Goal: Transaction & Acquisition: Purchase product/service

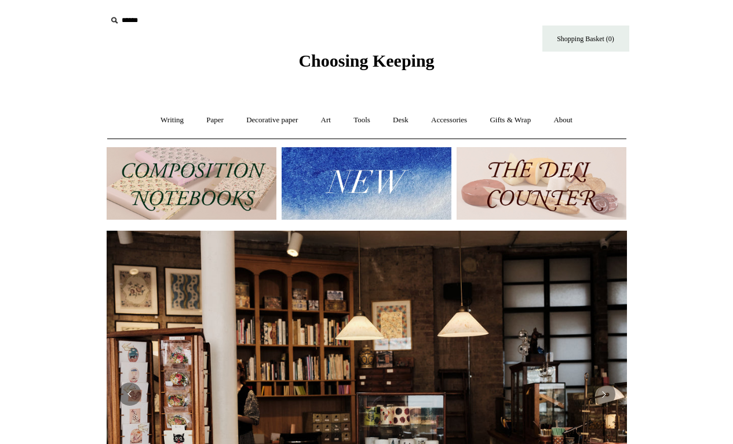
click at [165, 184] on img at bounding box center [192, 183] width 170 height 72
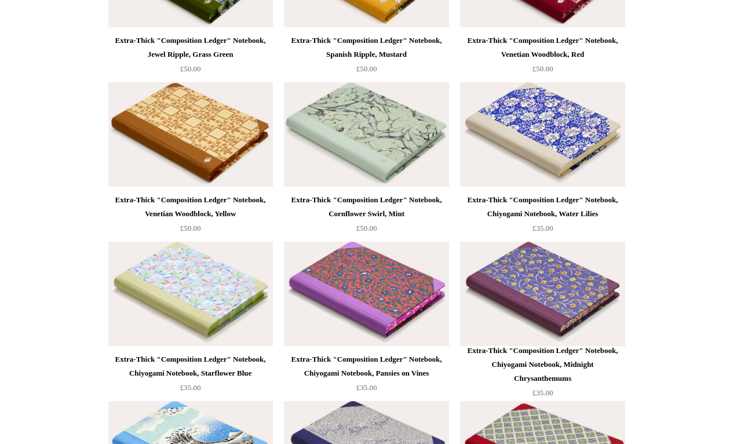
scroll to position [4279, 0]
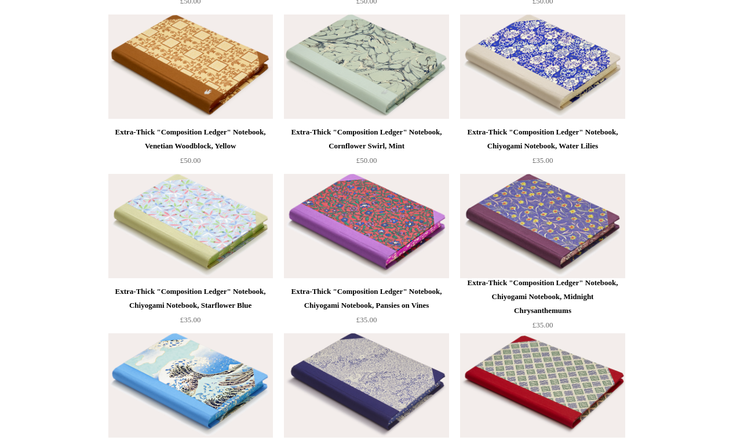
click at [364, 235] on img at bounding box center [366, 226] width 165 height 104
